Goal: Browse casually

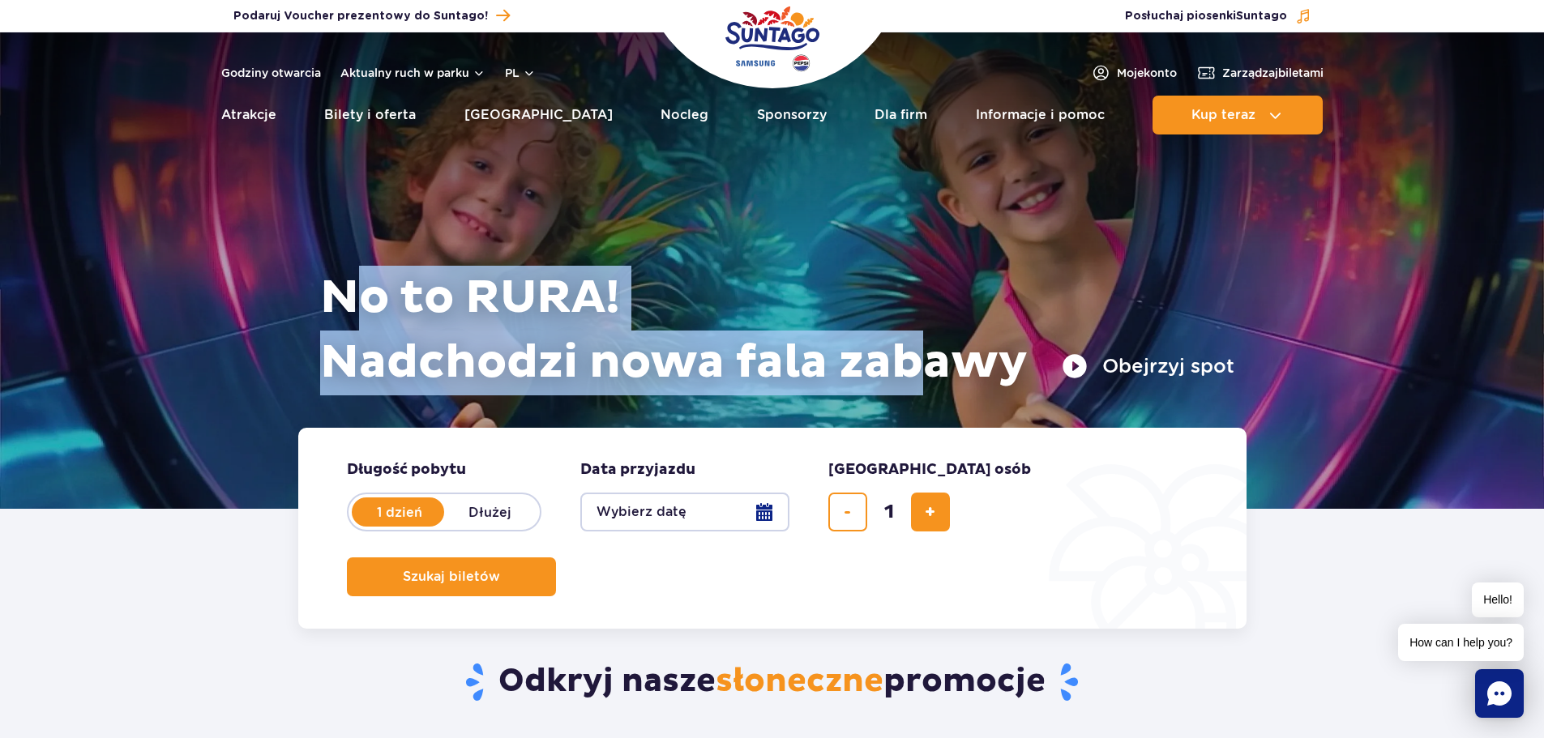
drag, startPoint x: 910, startPoint y: 372, endPoint x: 370, endPoint y: 283, distance: 546.4
click at [370, 283] on h1 "No to RURA! Nadchodzi nowa fala zabawy" at bounding box center [777, 331] width 914 height 130
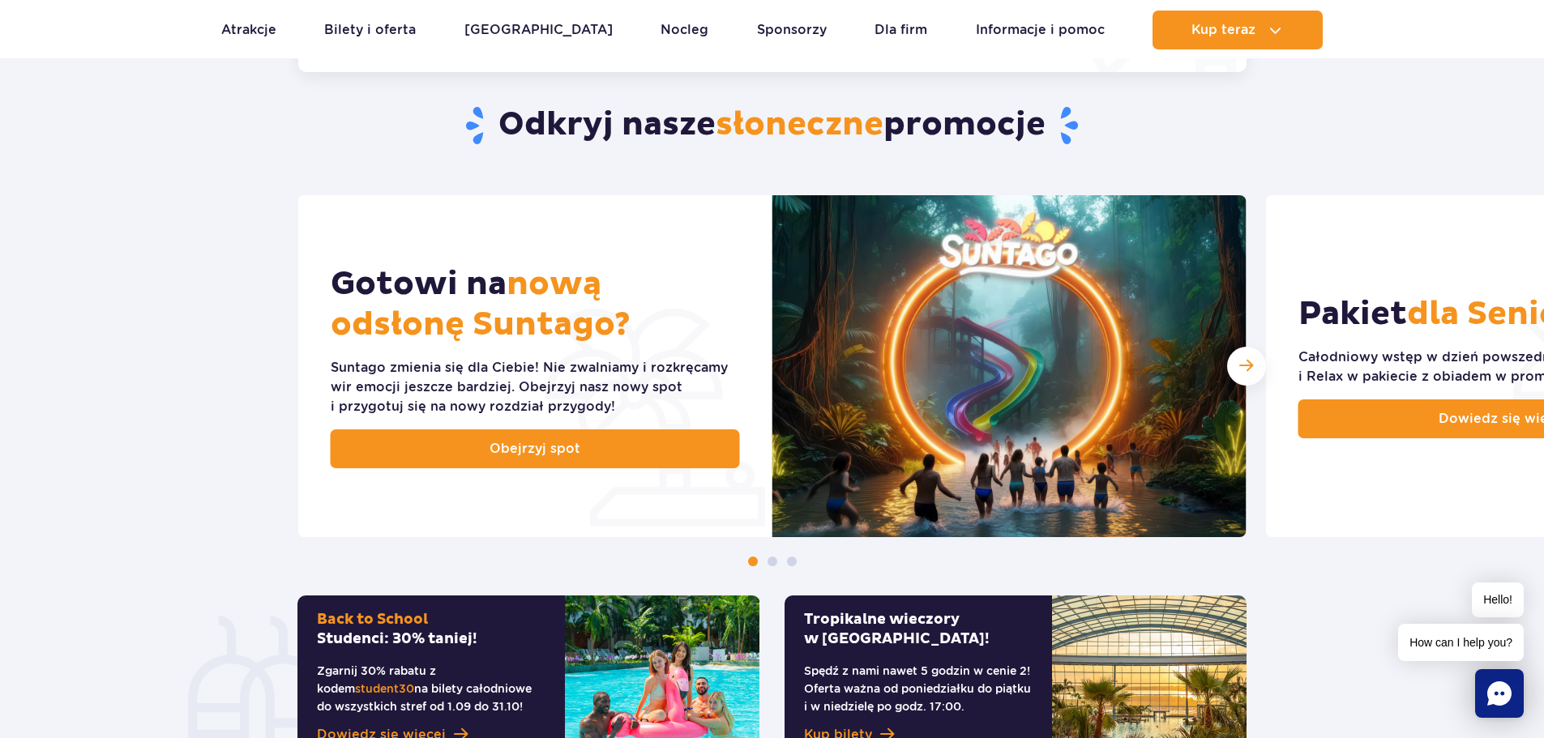
scroll to position [567, 0]
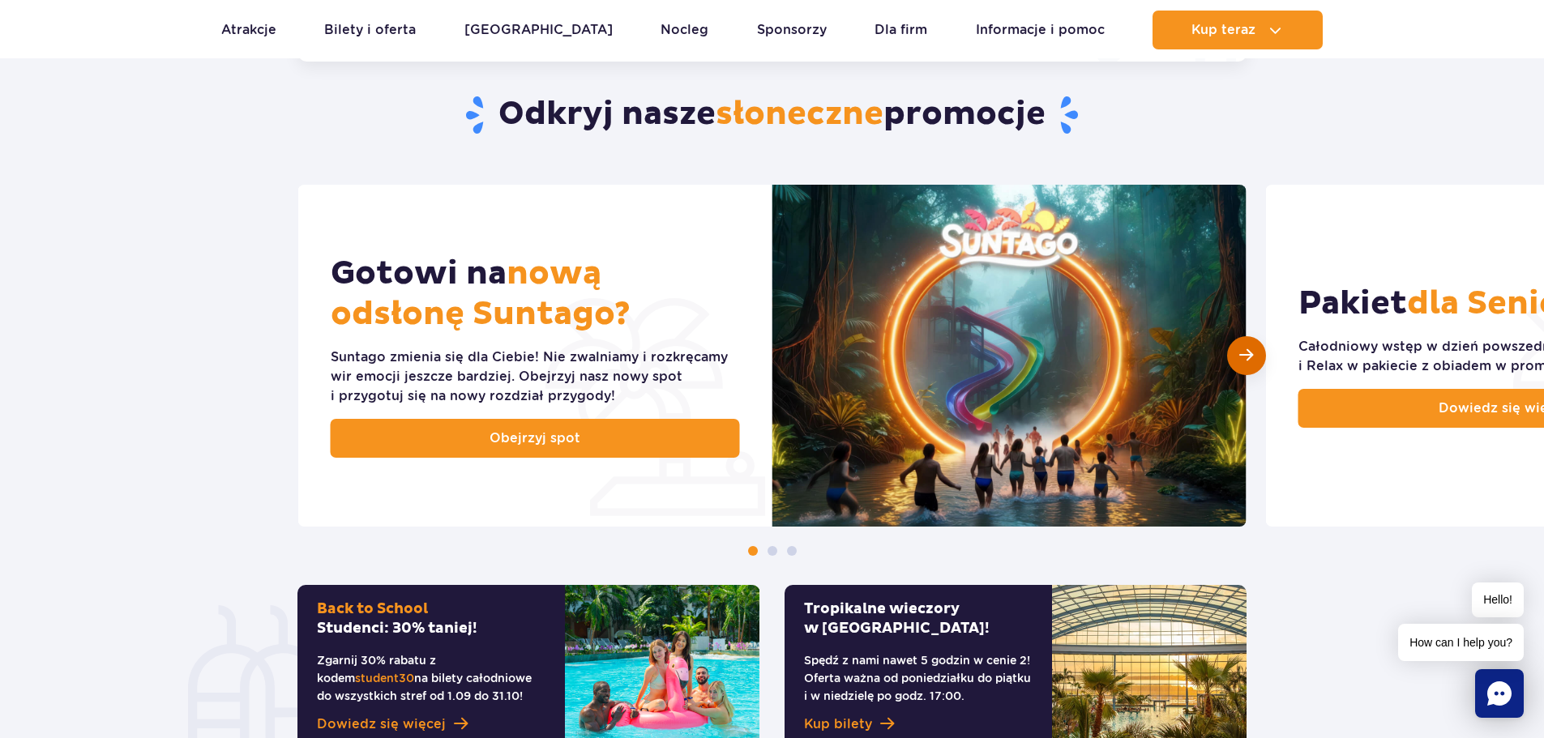
click at [1239, 359] on span "Następny slajd" at bounding box center [1246, 355] width 14 height 15
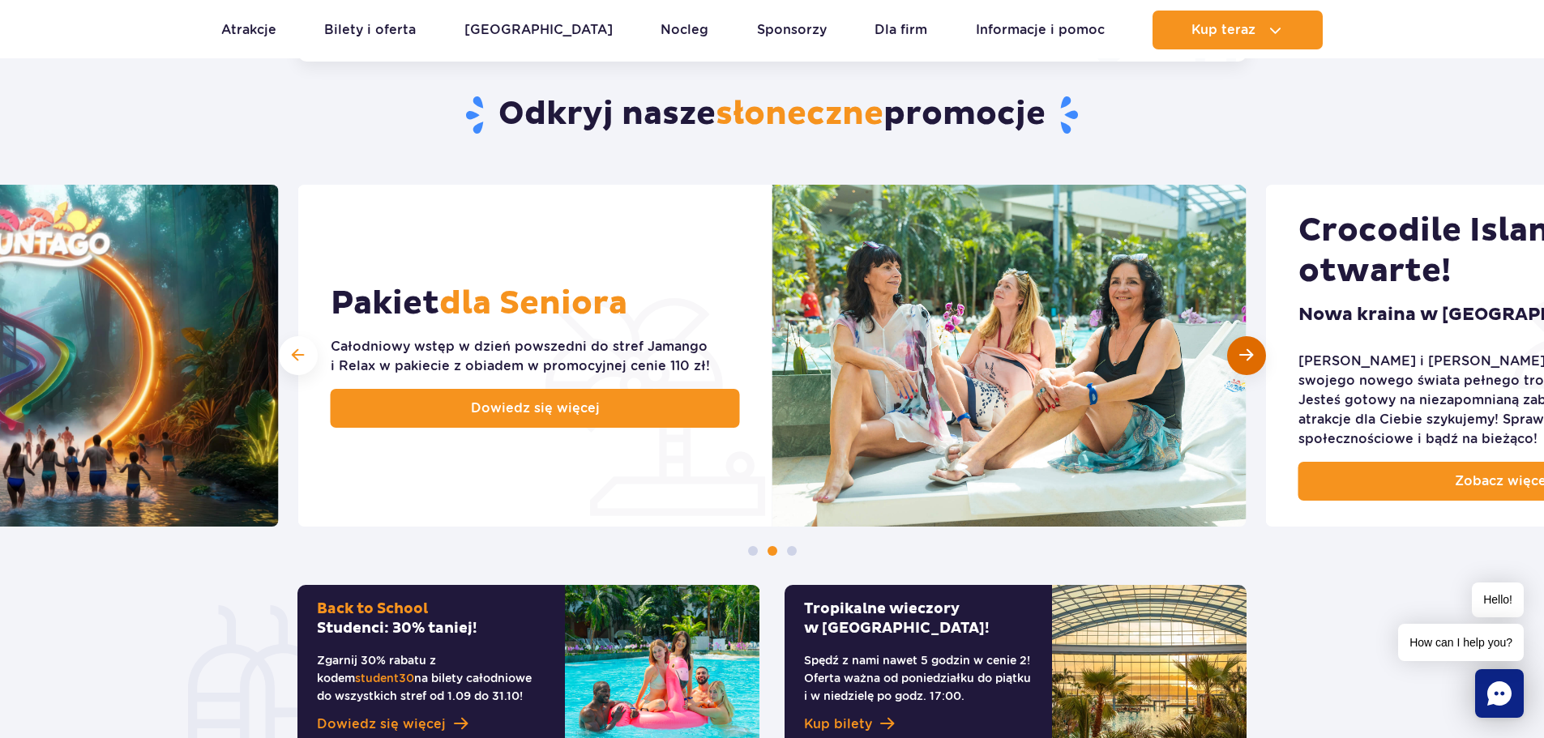
click at [1239, 359] on span "Następny slajd" at bounding box center [1246, 355] width 14 height 15
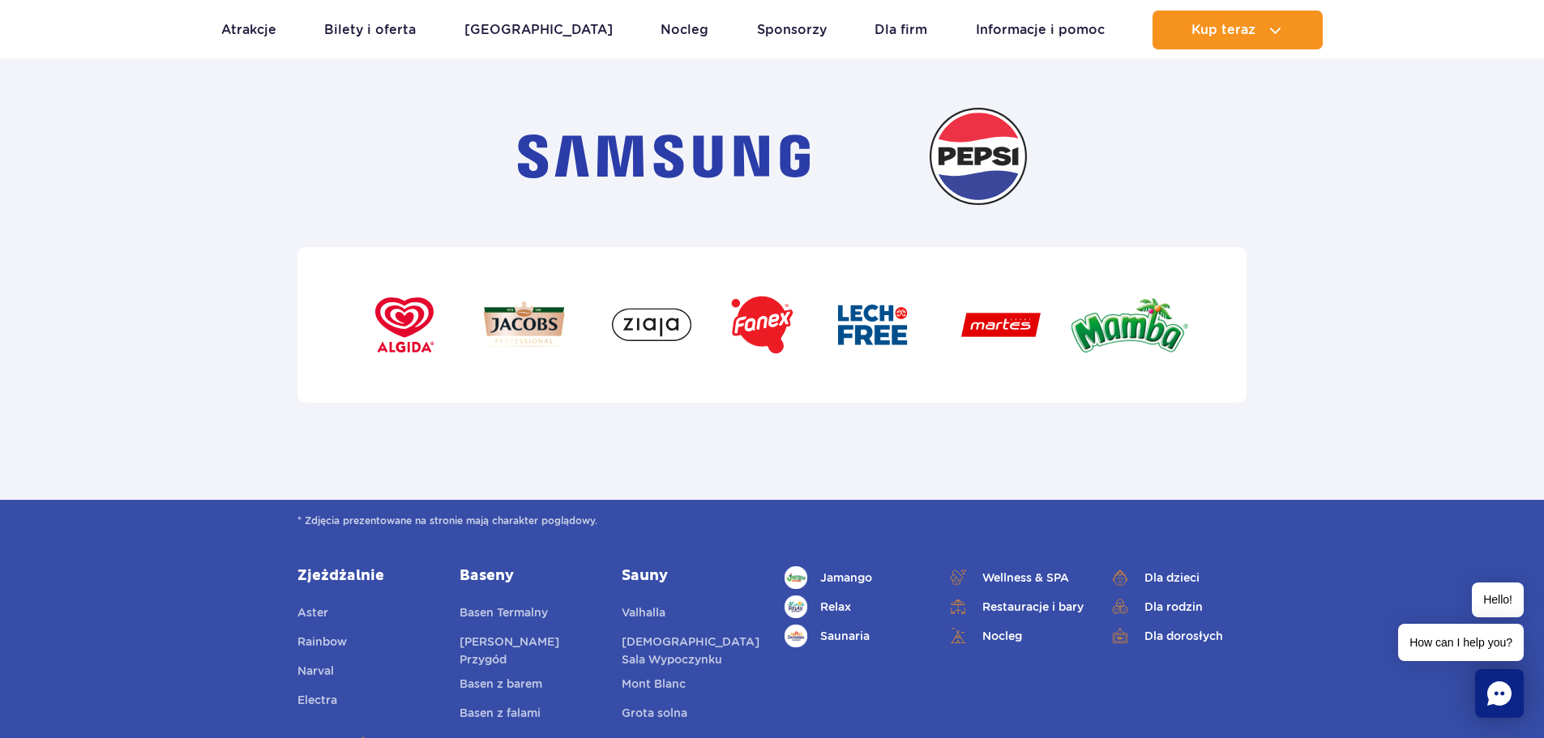
scroll to position [5188, 0]
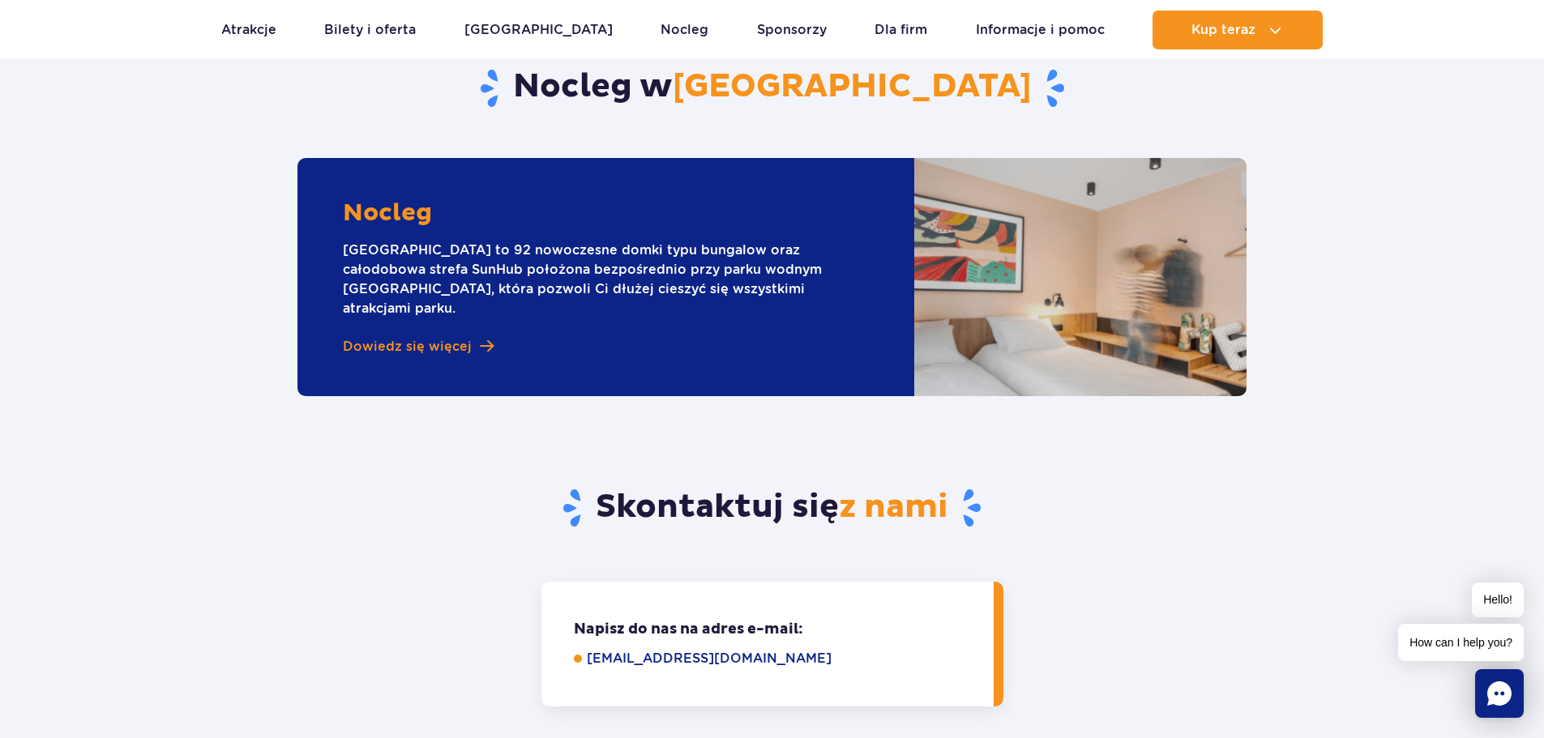
scroll to position [4621, 0]
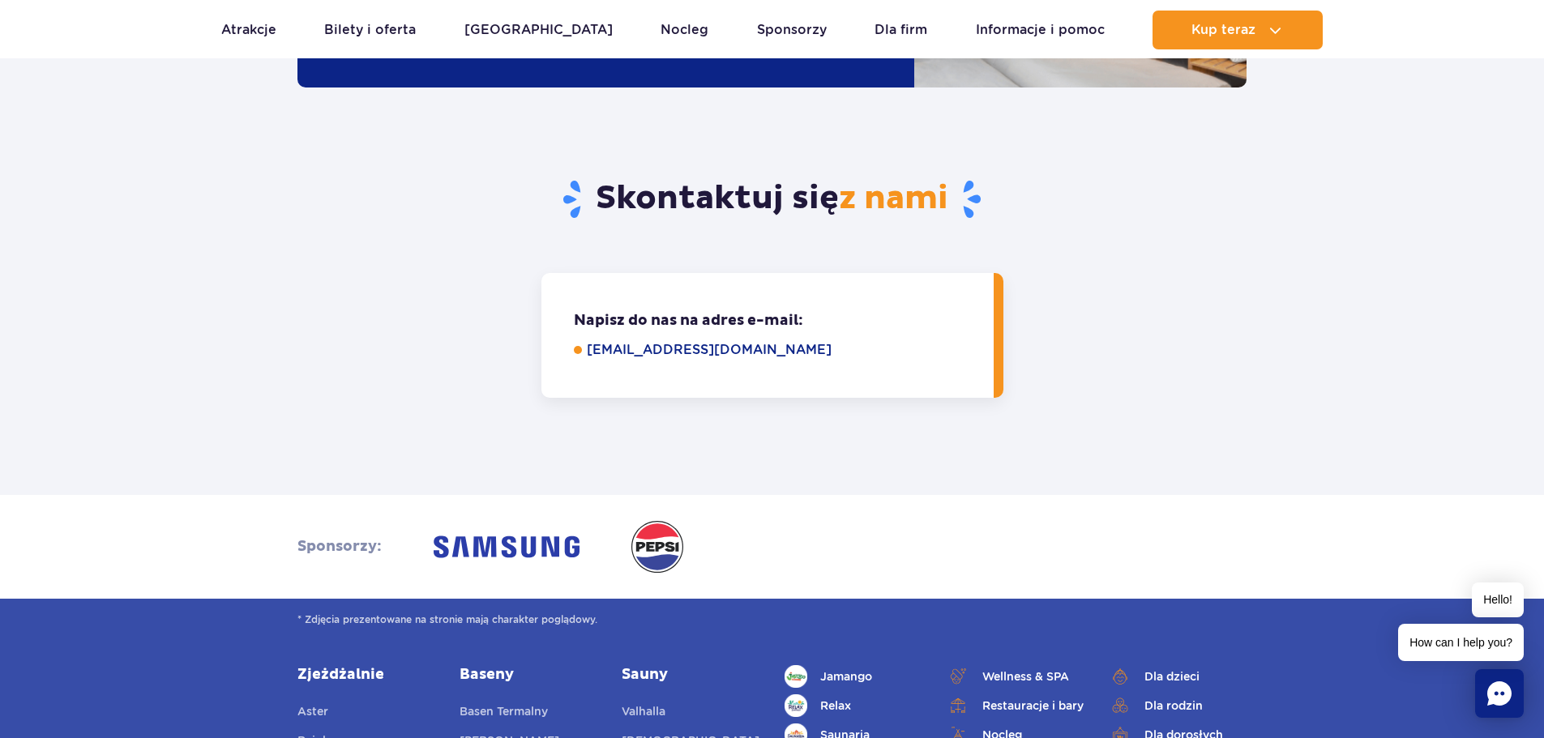
click at [982, 495] on article "Sponsorzy:" at bounding box center [772, 547] width 1544 height 104
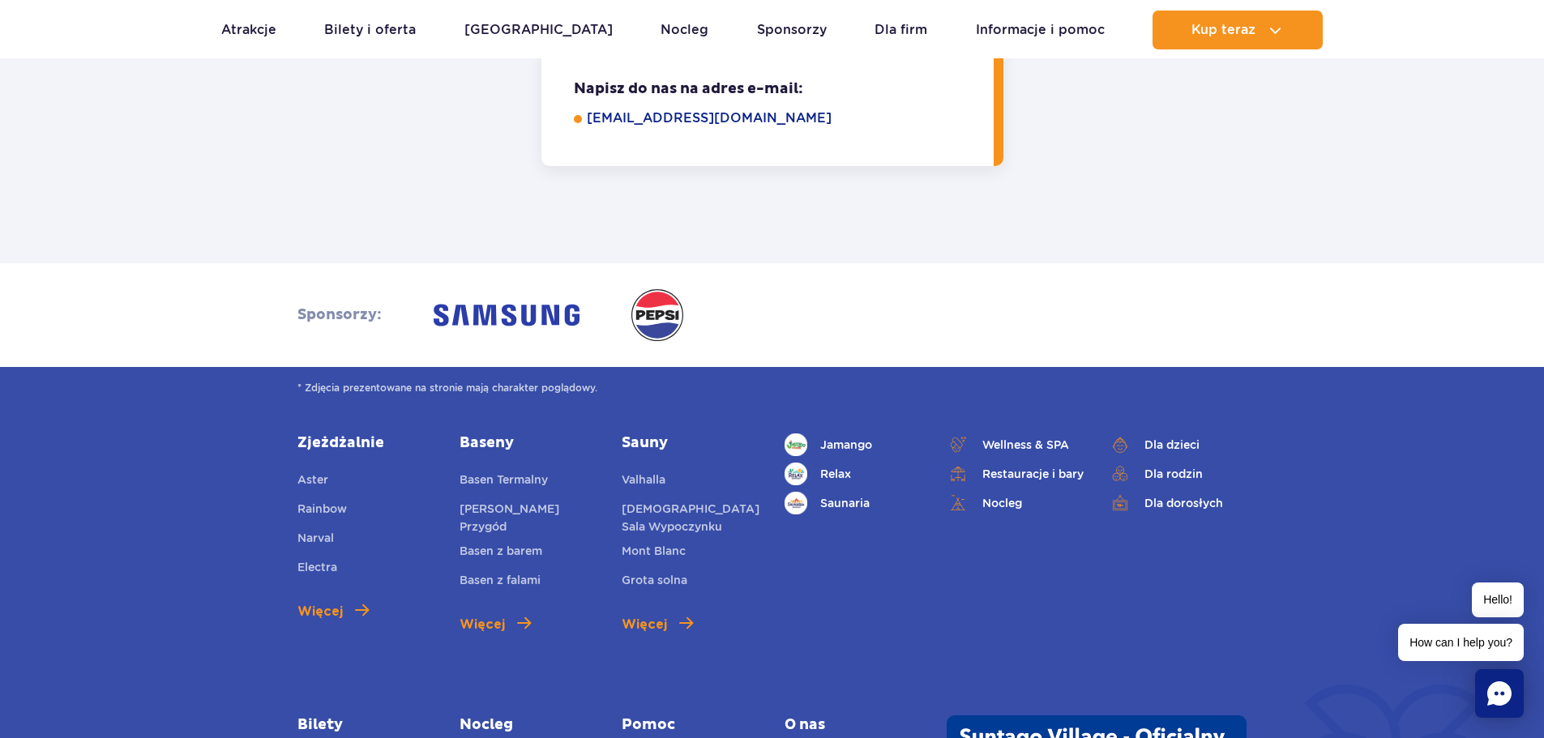
scroll to position [1783, 0]
